Goal: Transaction & Acquisition: Purchase product/service

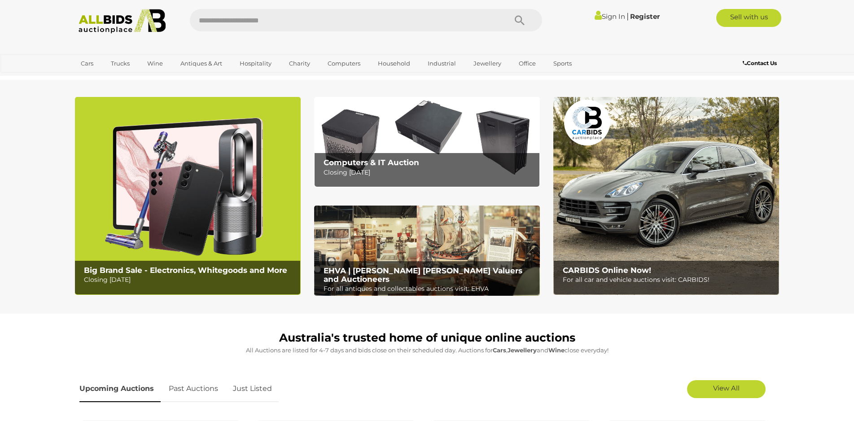
click at [605, 16] on link "Sign In" at bounding box center [609, 16] width 31 height 9
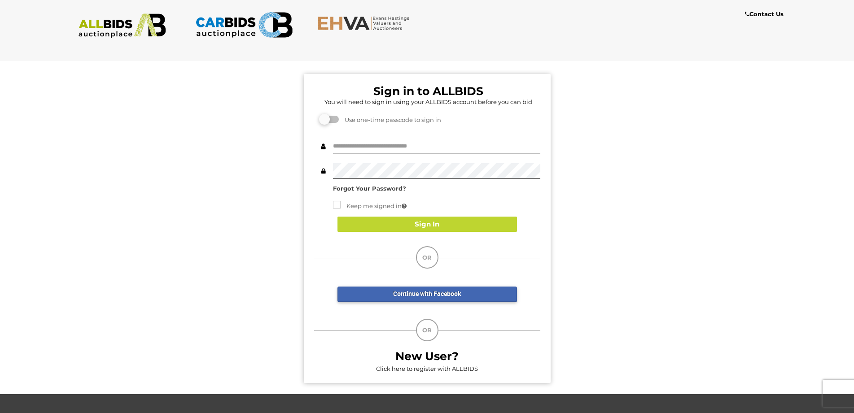
click at [379, 141] on input "text" at bounding box center [436, 147] width 207 height 16
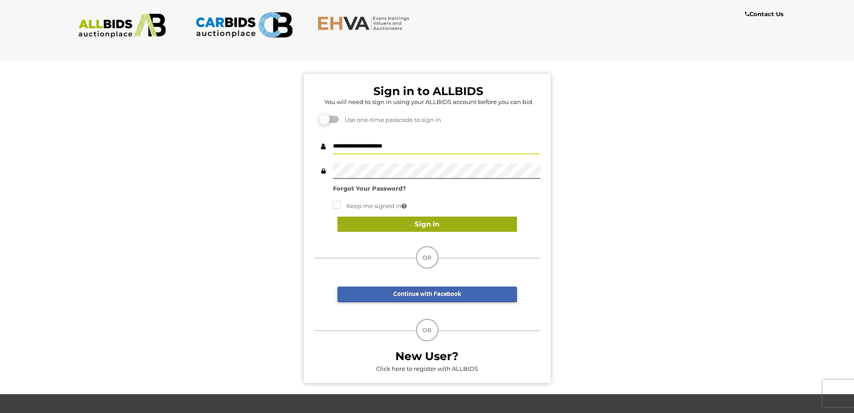
type input "**********"
click at [427, 220] on button "Sign In" at bounding box center [426, 225] width 179 height 16
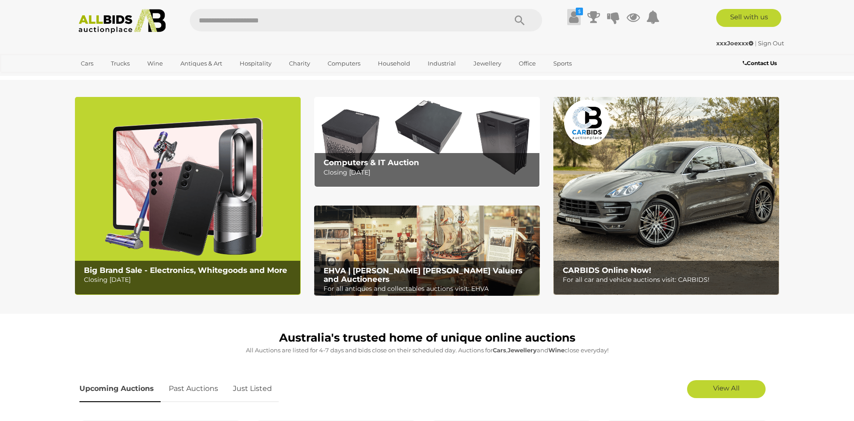
click at [573, 18] on icon at bounding box center [573, 17] width 9 height 16
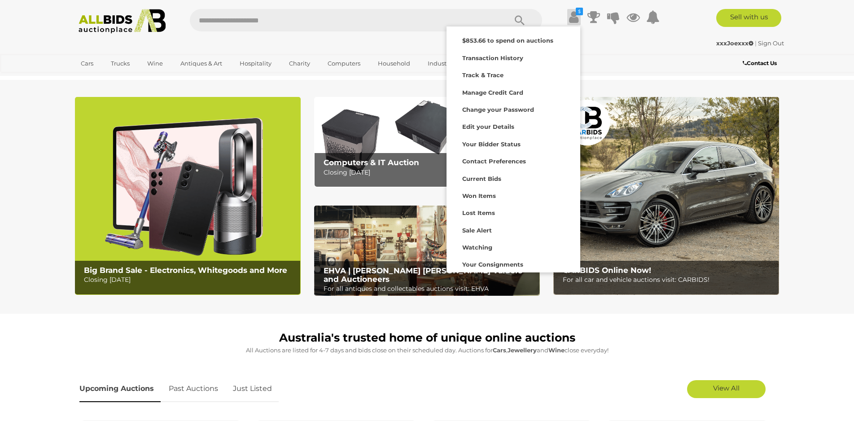
click at [815, 47] on div "$ Track & Trace" at bounding box center [427, 38] width 854 height 76
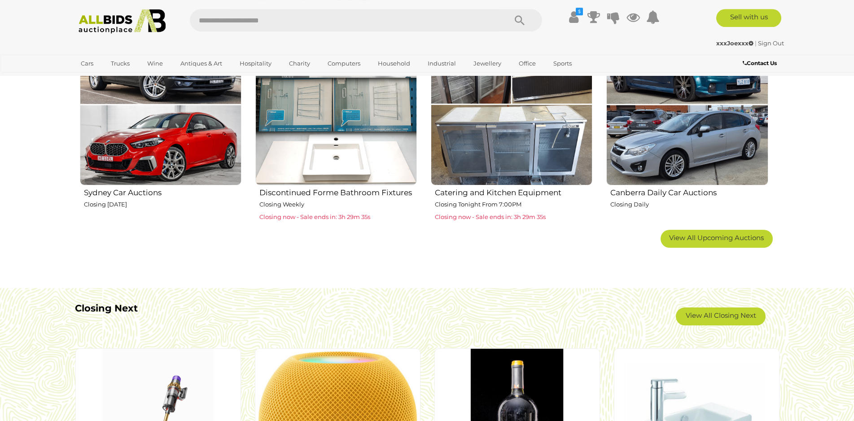
scroll to position [630, 0]
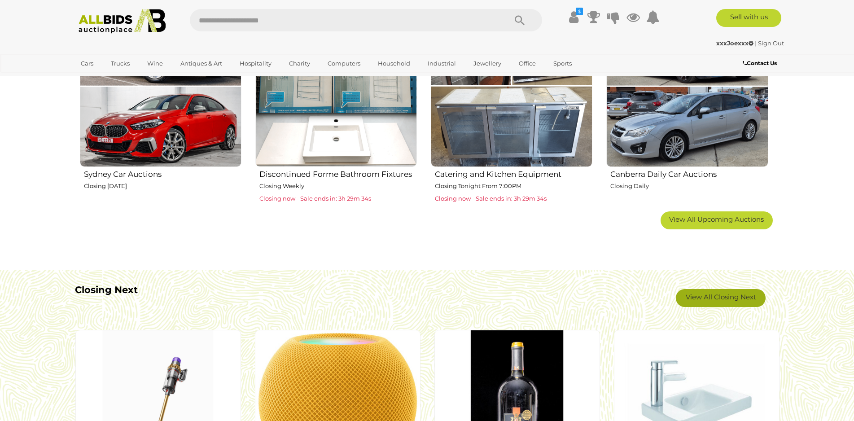
click at [728, 300] on link "View All Closing Next" at bounding box center [721, 298] width 90 height 18
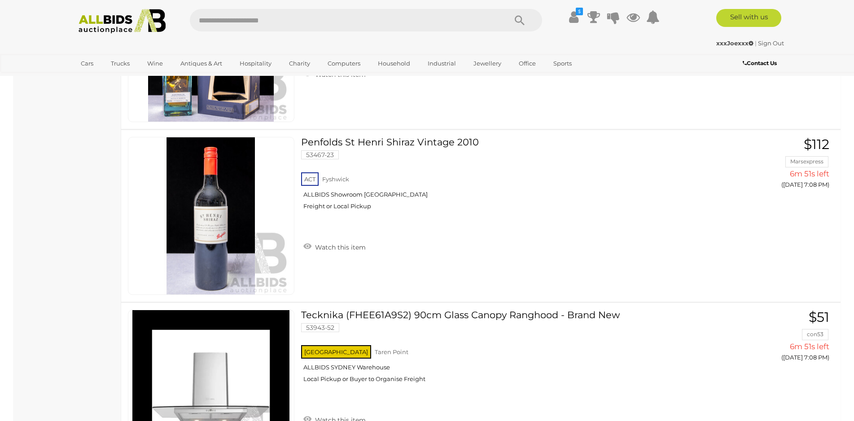
scroll to position [2083, 0]
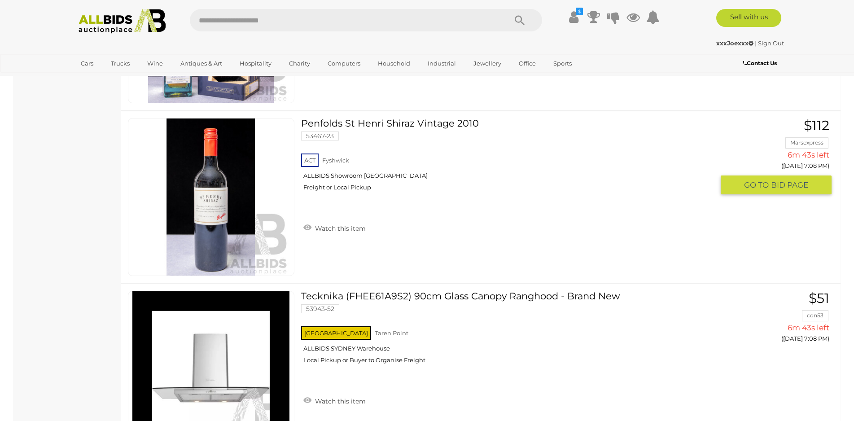
click at [227, 196] on img at bounding box center [210, 196] width 157 height 157
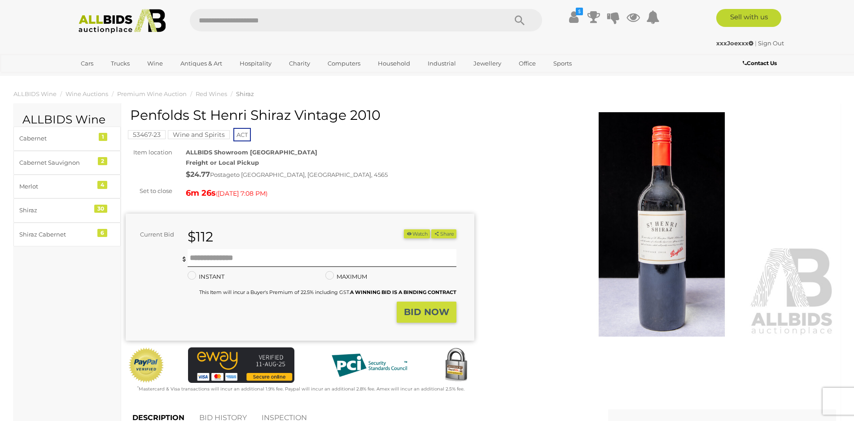
click at [655, 224] on img at bounding box center [662, 224] width 349 height 224
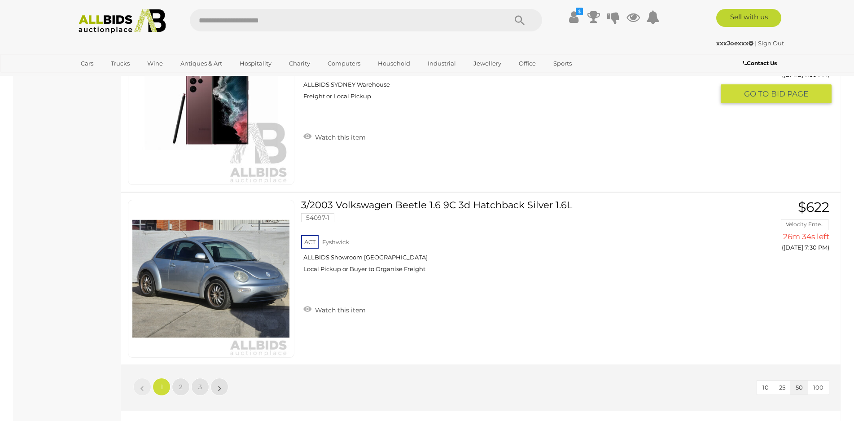
scroll to position [8431, 0]
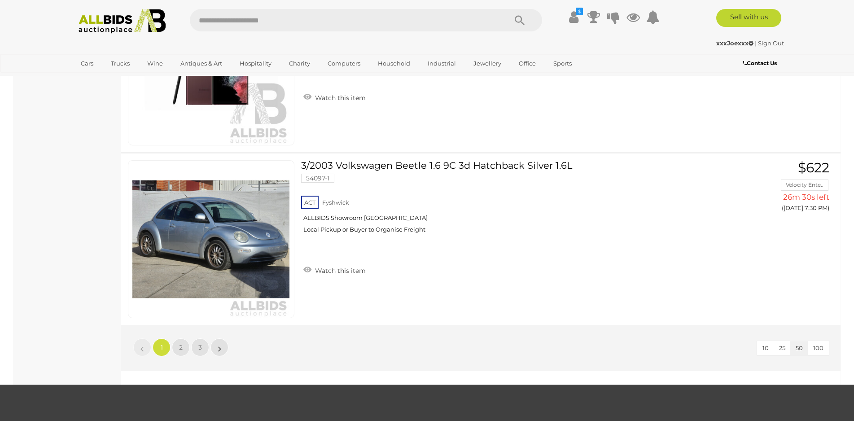
click at [818, 349] on span "100" at bounding box center [818, 347] width 10 height 7
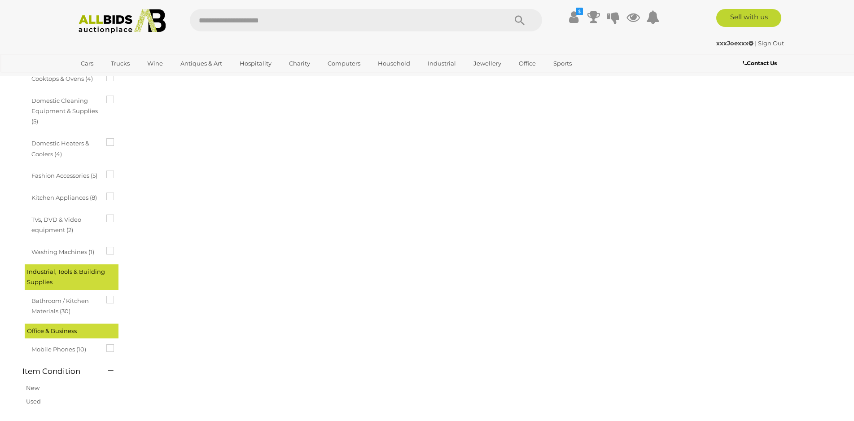
scroll to position [31, 0]
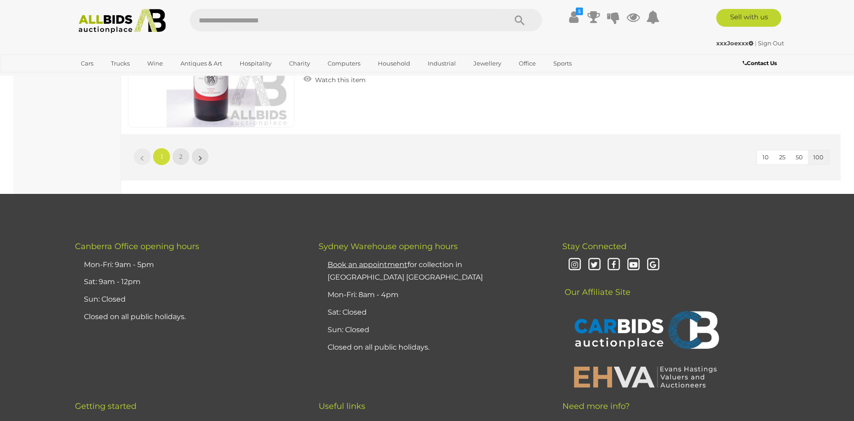
scroll to position [17326, 0]
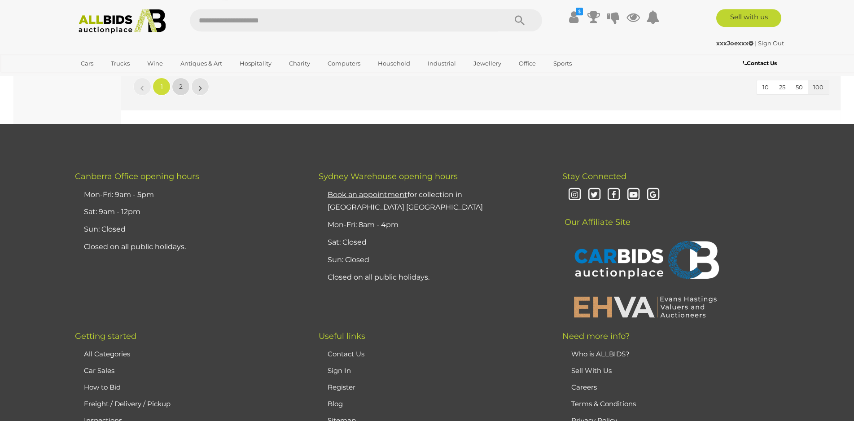
click at [182, 84] on span "2" at bounding box center [181, 87] width 4 height 8
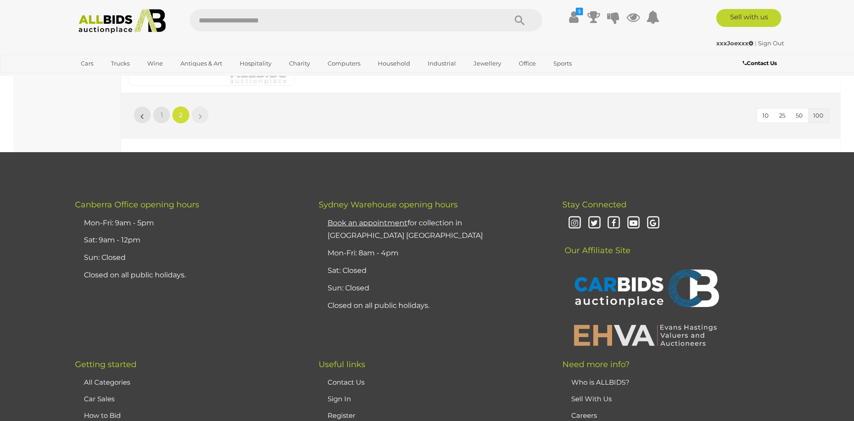
scroll to position [7509, 0]
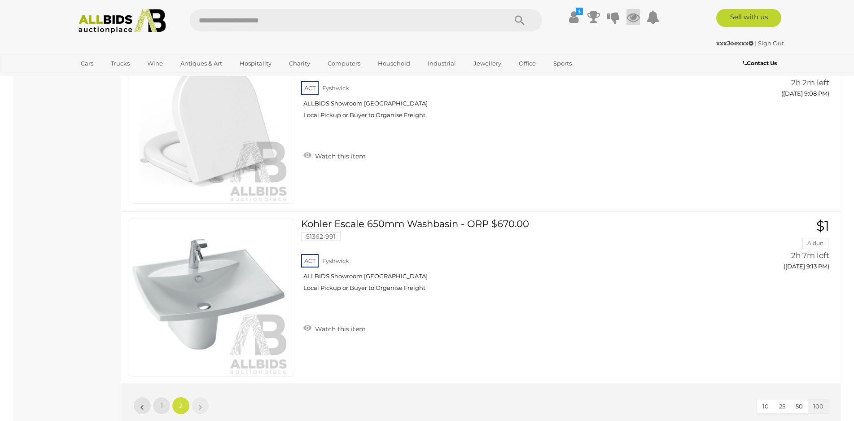
click at [632, 18] on icon at bounding box center [632, 17] width 13 height 16
click at [574, 189] on link "View All" at bounding box center [573, 190] width 134 height 16
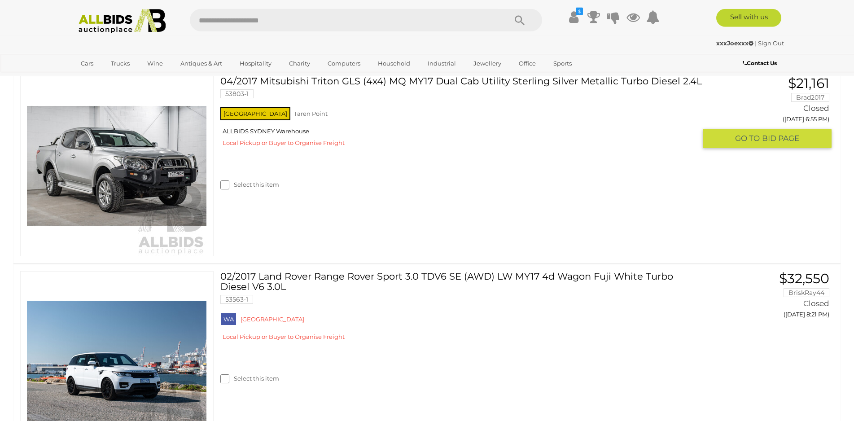
scroll to position [1647, 0]
